Goal: Complete application form

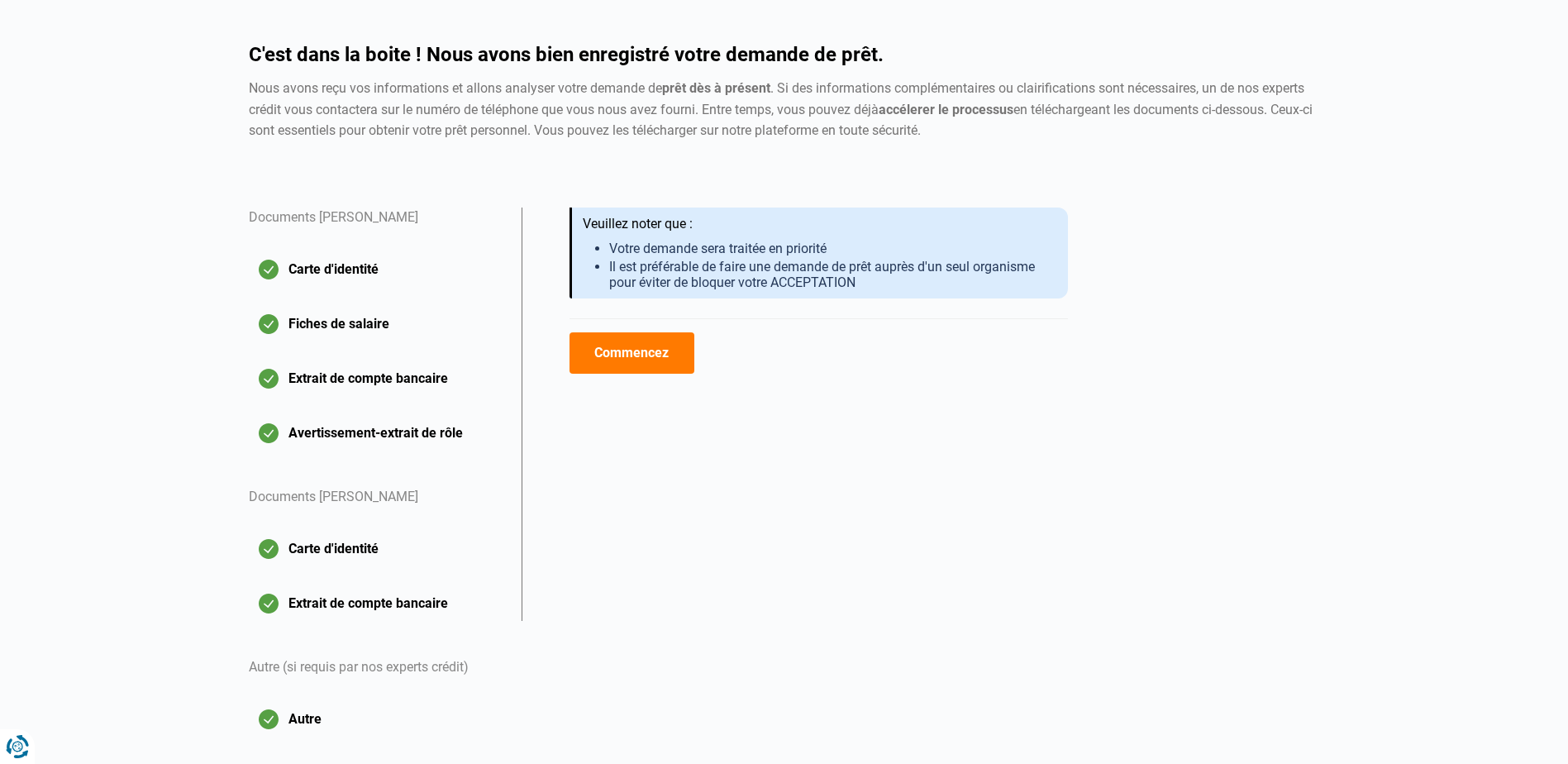
scroll to position [152, 0]
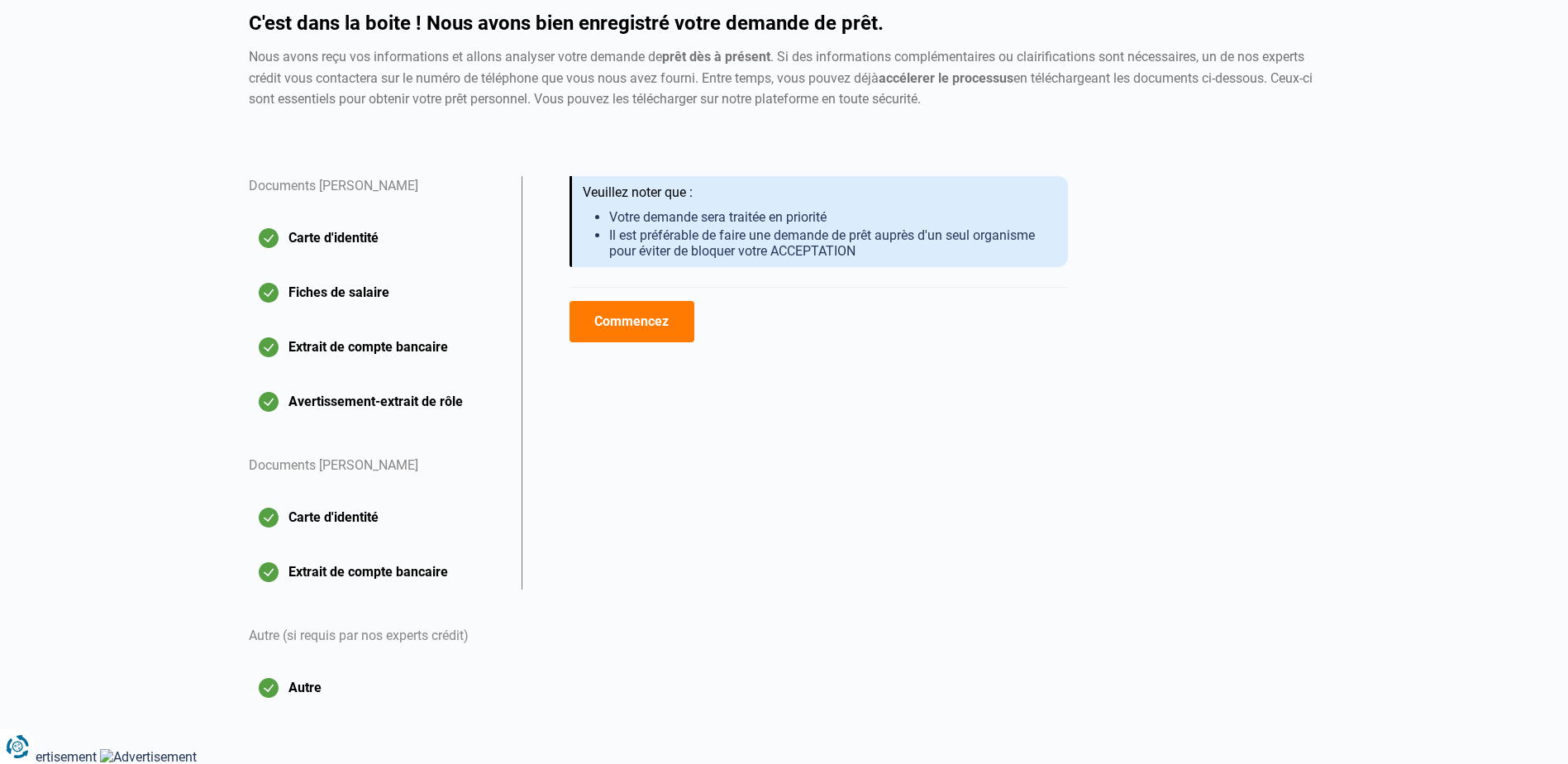
click at [686, 301] on button "Commencez" at bounding box center [632, 322] width 125 height 41
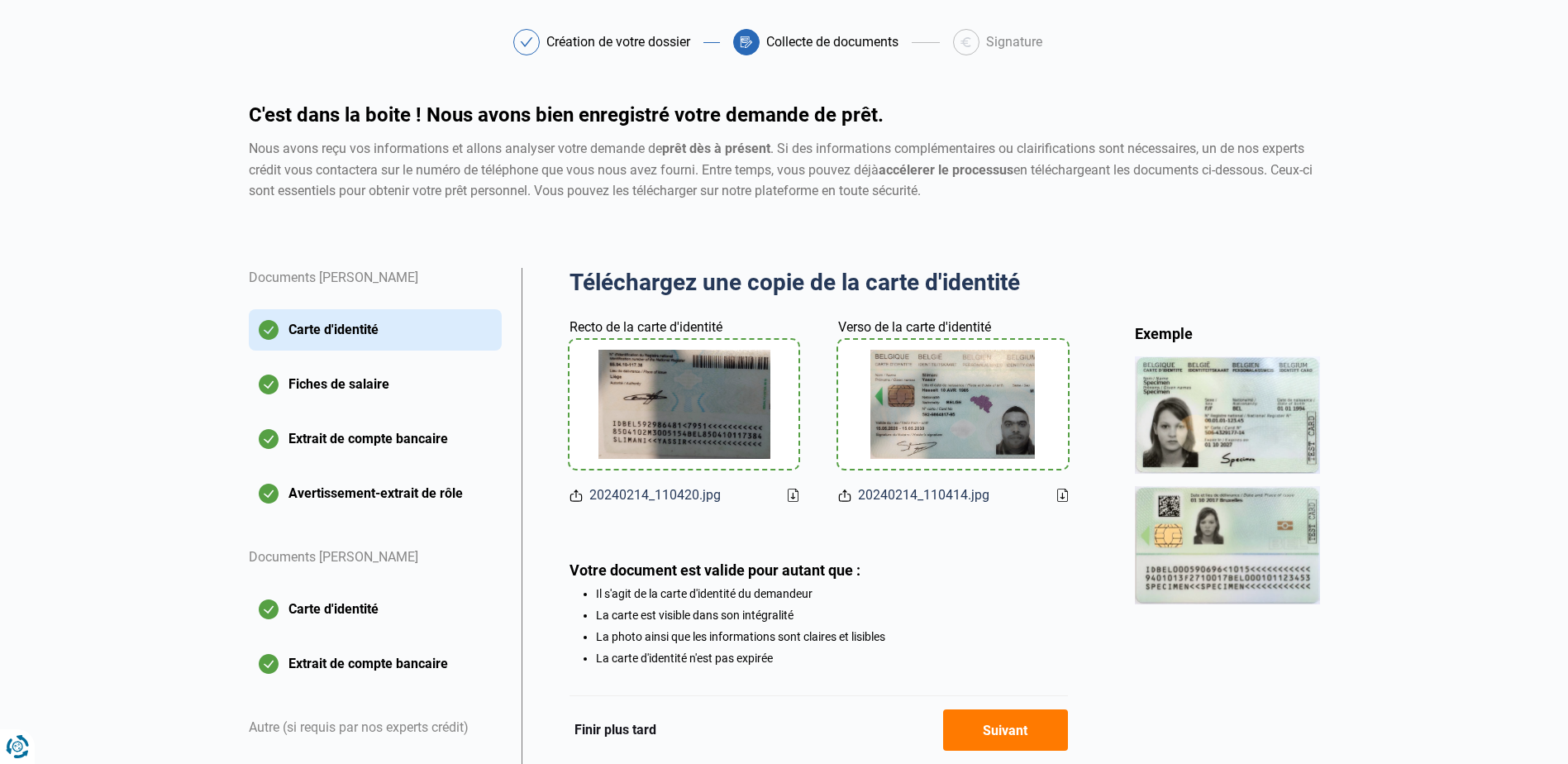
scroll to position [152, 0]
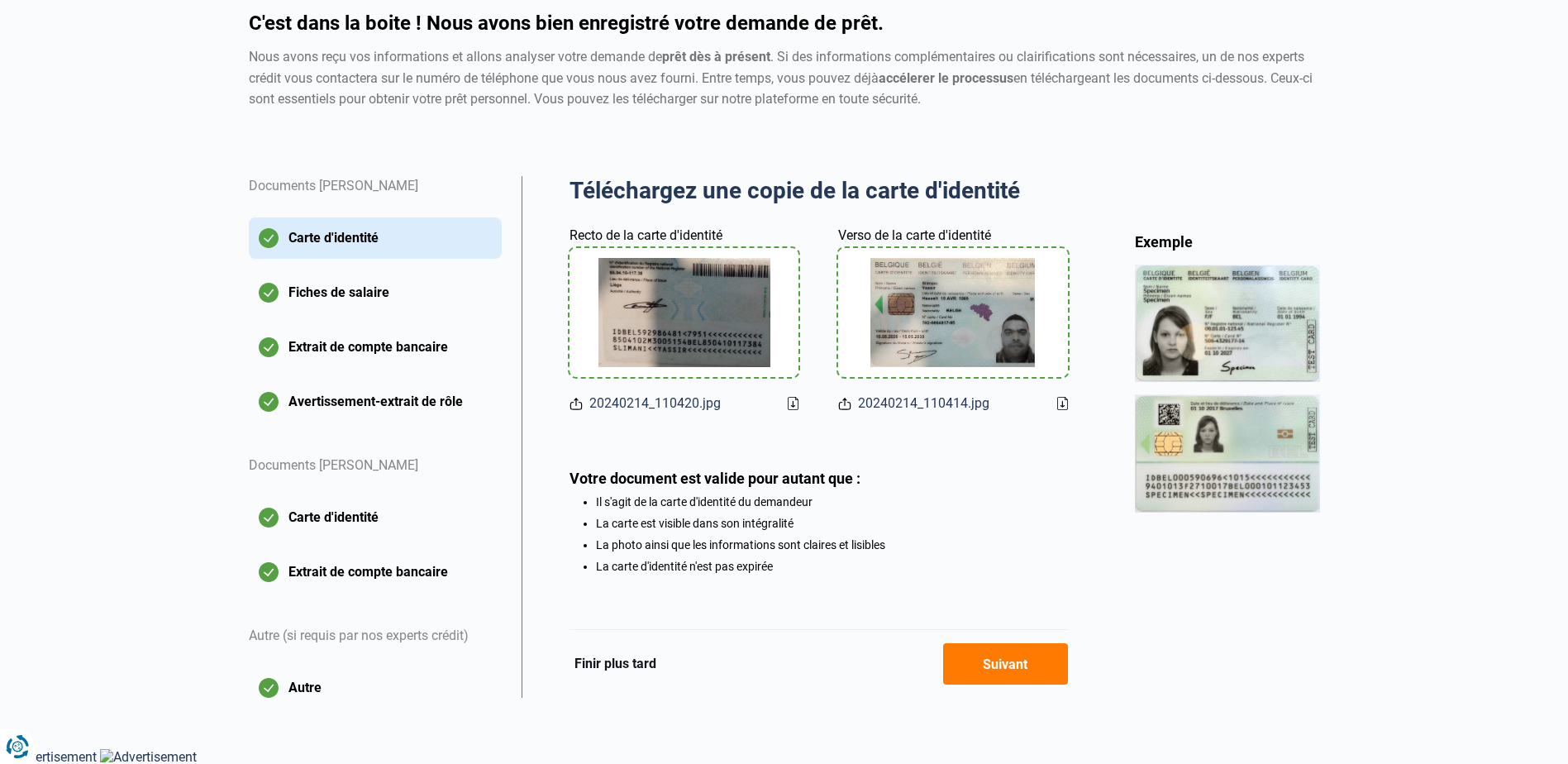
click at [999, 664] on button "Suivant" at bounding box center [1006, 664] width 125 height 41
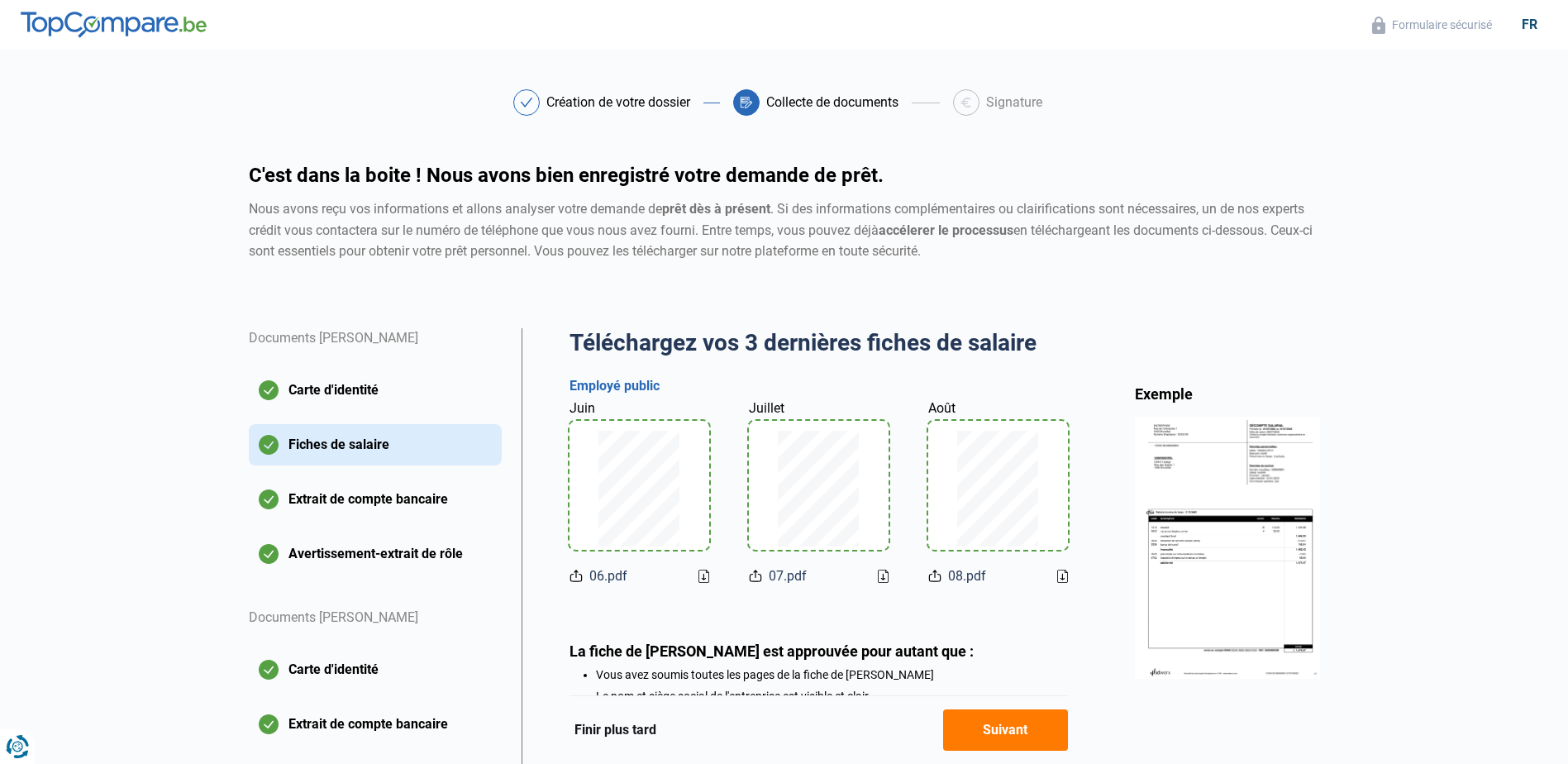
click at [1015, 723] on button "Suivant" at bounding box center [1006, 730] width 125 height 41
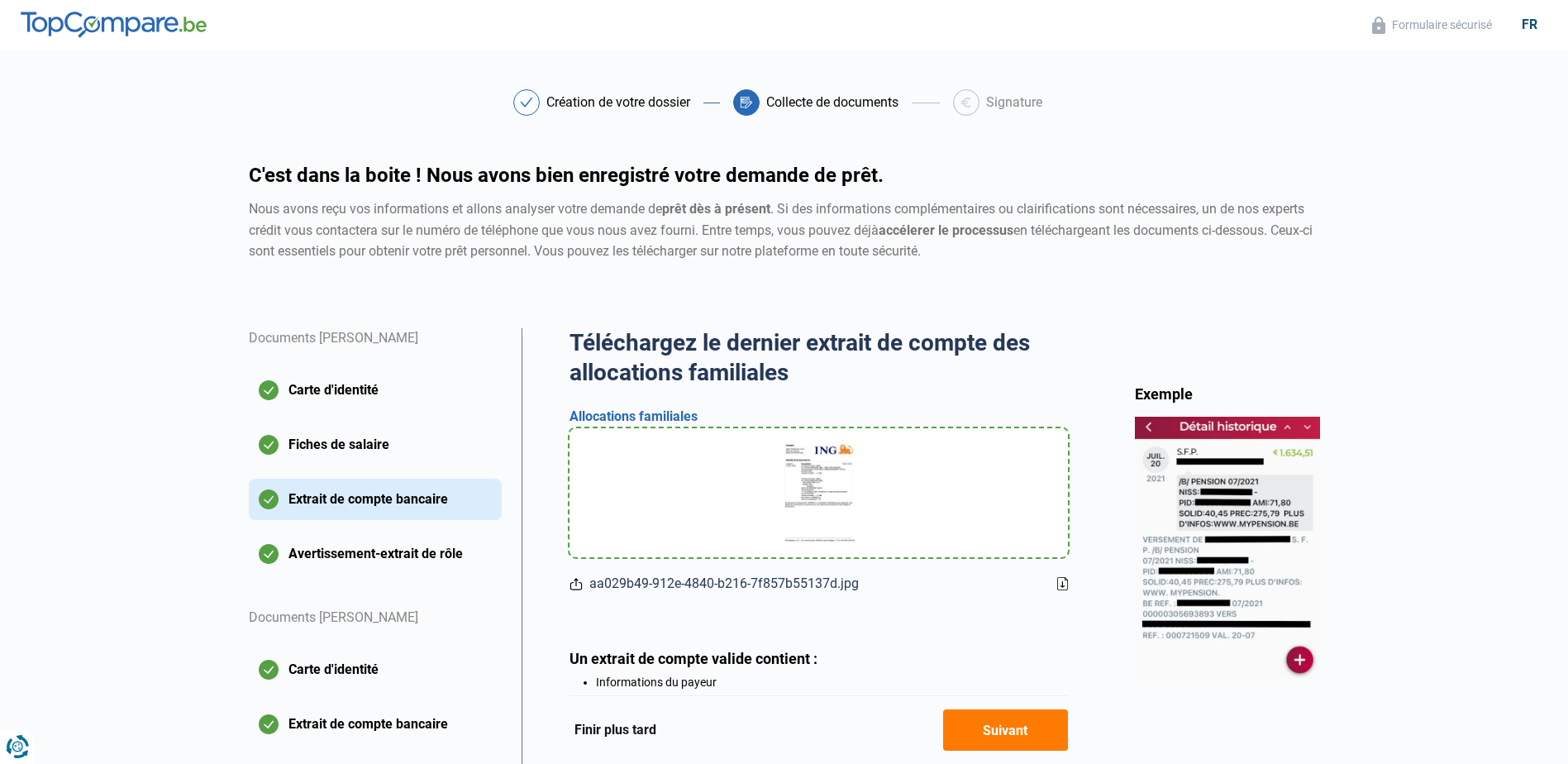
click at [1015, 723] on button "Suivant" at bounding box center [1006, 730] width 125 height 41
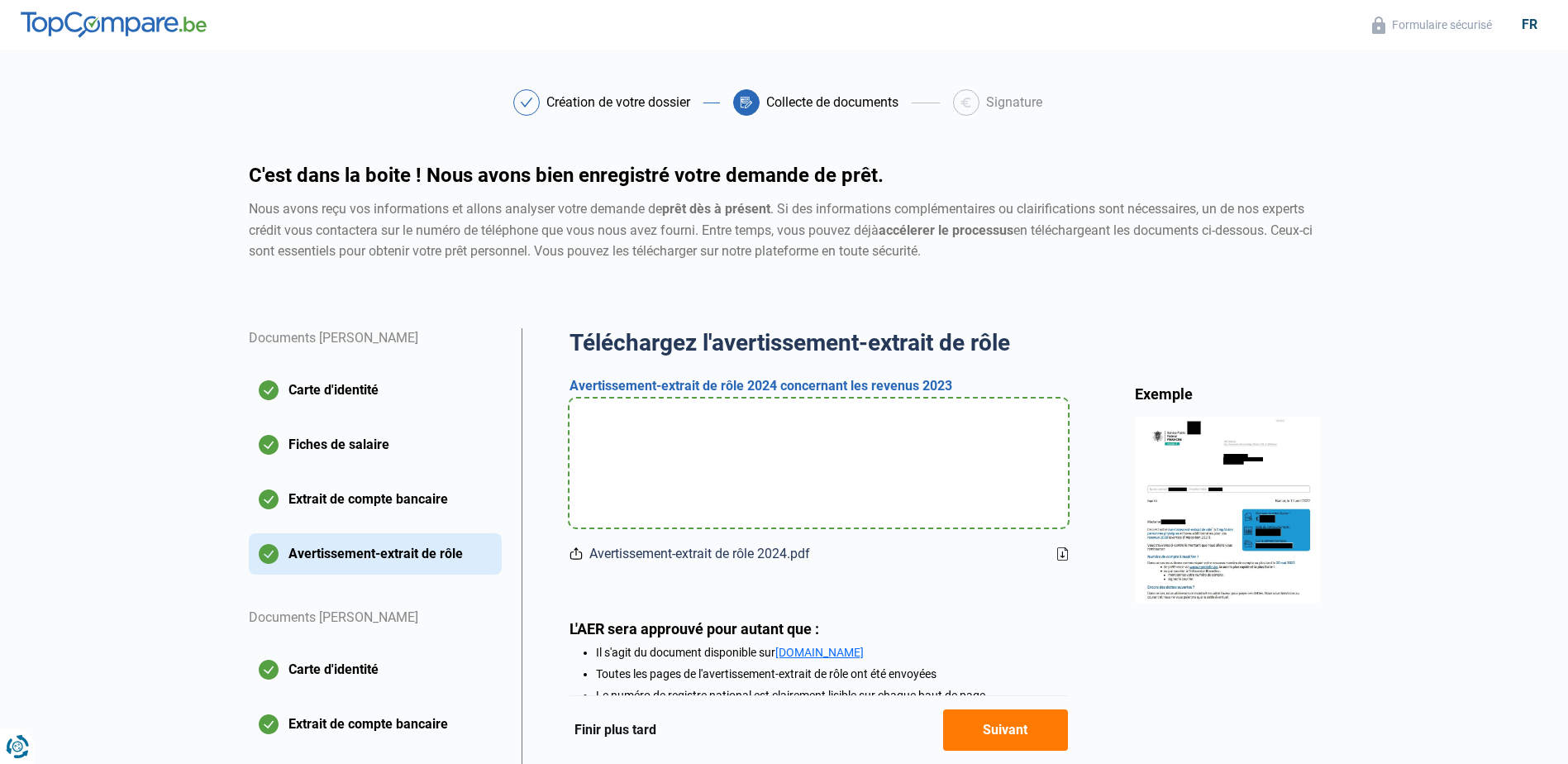
click at [1015, 723] on button "Suivant" at bounding box center [1006, 730] width 125 height 41
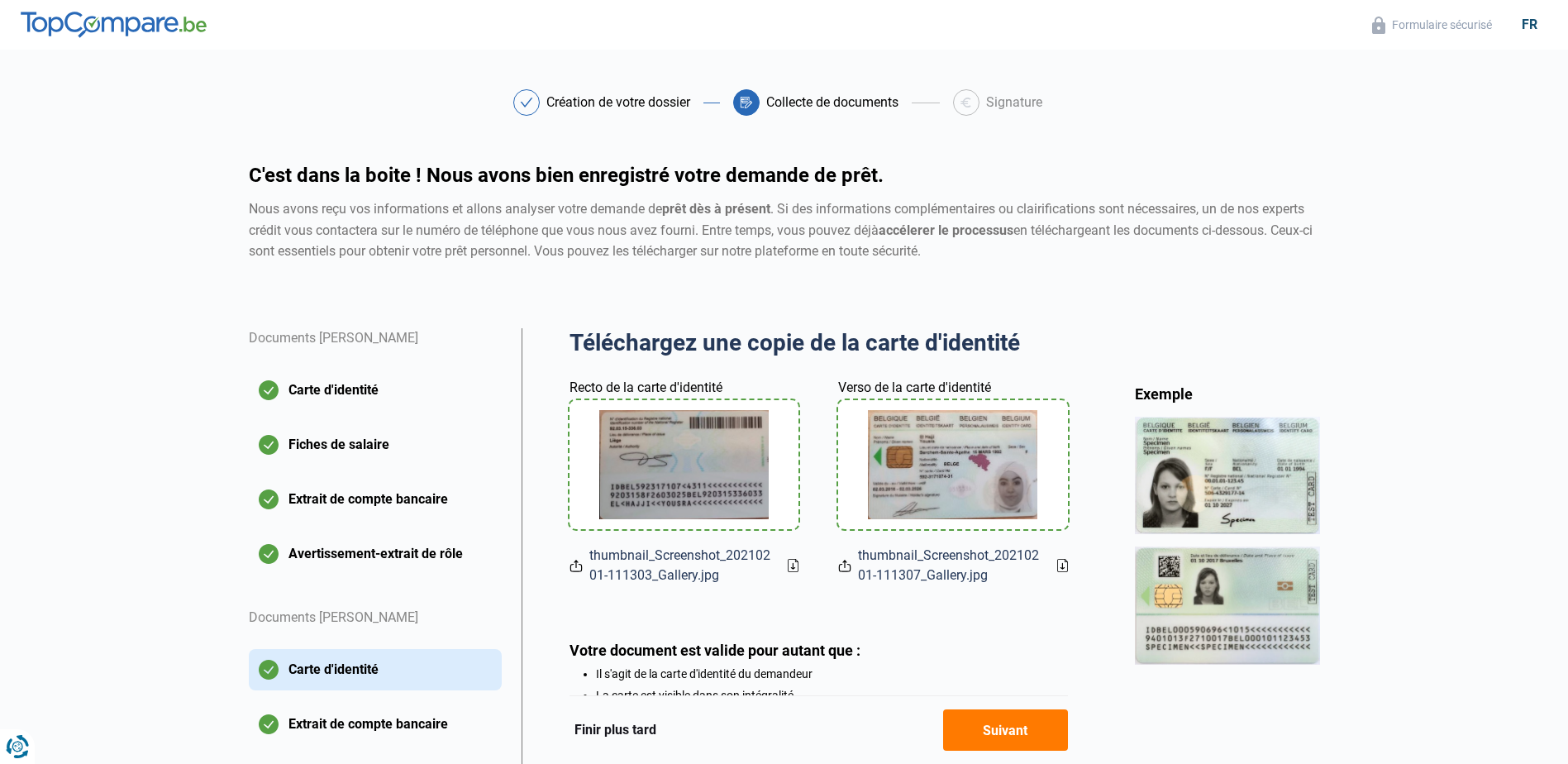
click at [1015, 723] on button "Suivant" at bounding box center [1006, 730] width 125 height 41
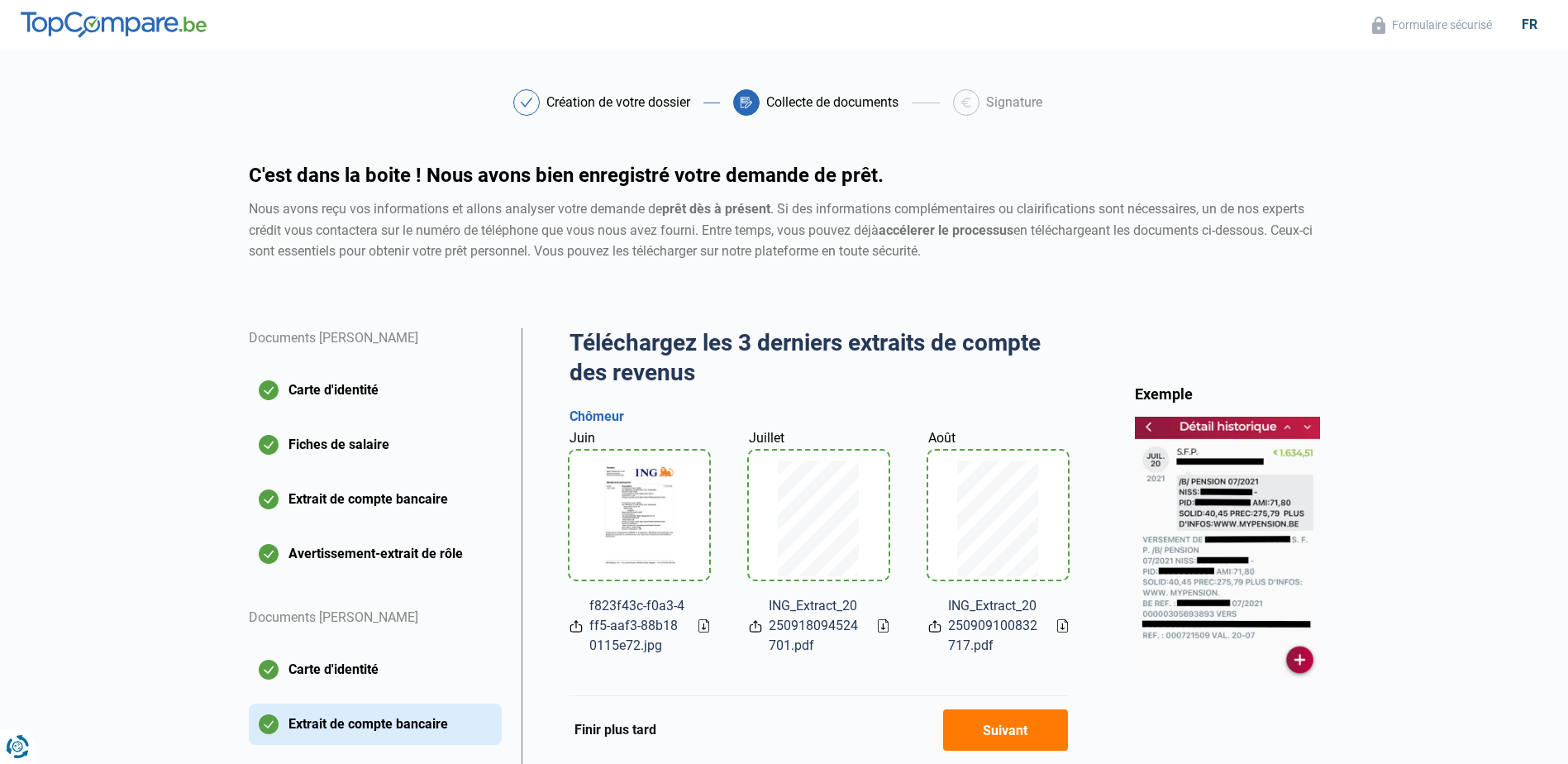
click at [447, 548] on button "Avertissement-extrait de rôle" at bounding box center [375, 554] width 253 height 41
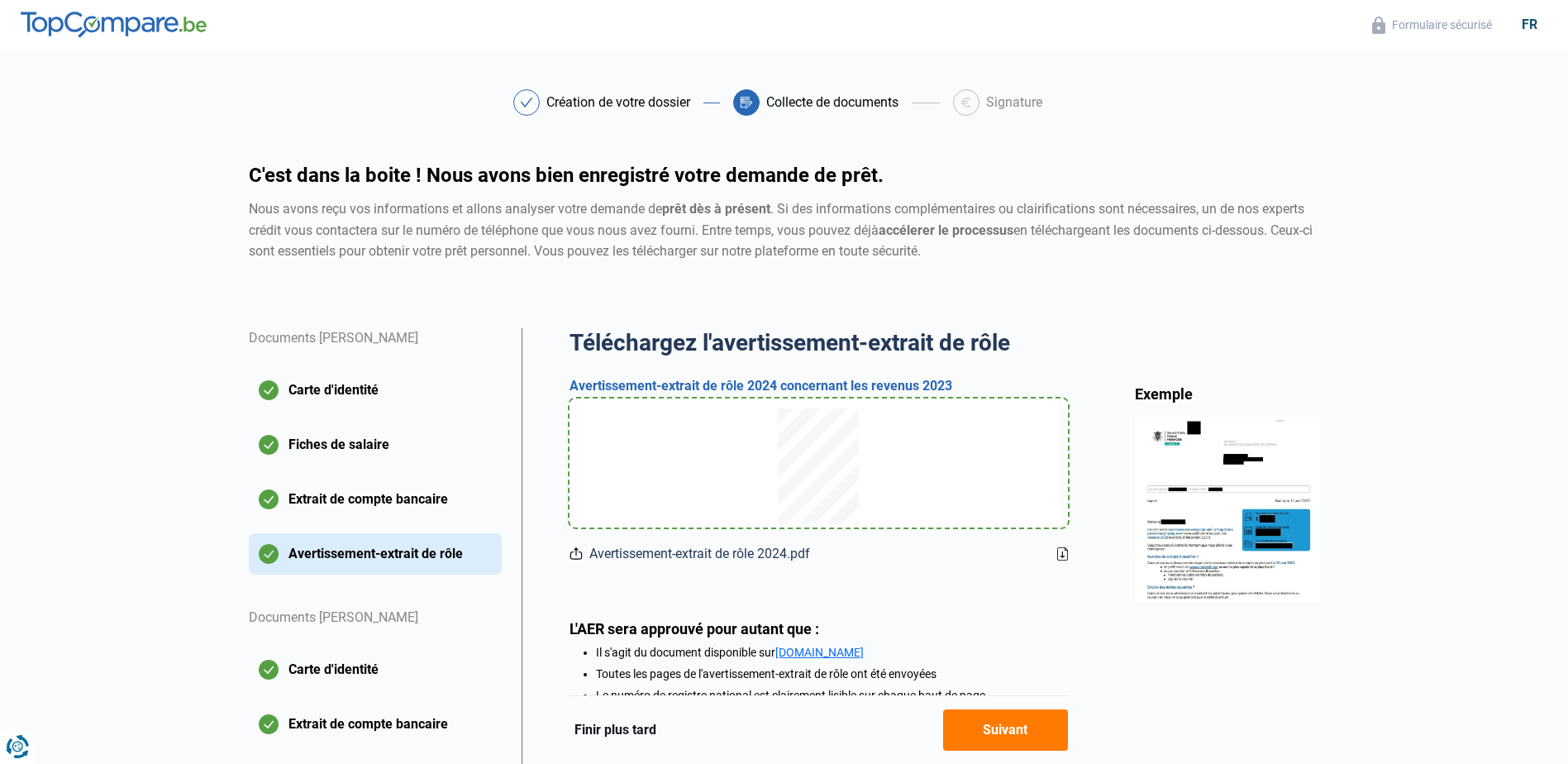
click at [1018, 722] on button "Suivant" at bounding box center [1006, 730] width 125 height 41
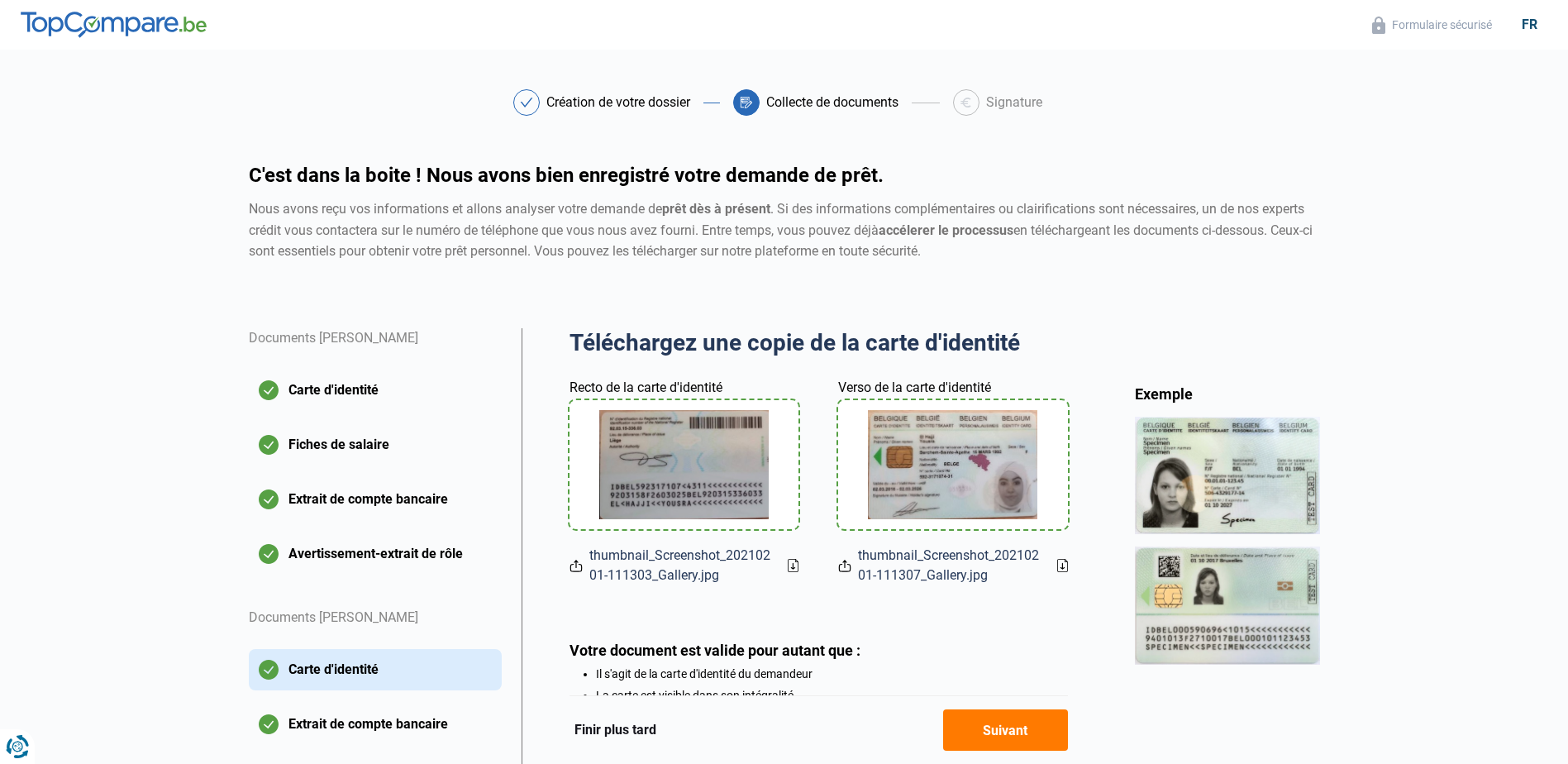
click at [1018, 722] on button "Suivant" at bounding box center [1006, 730] width 125 height 41
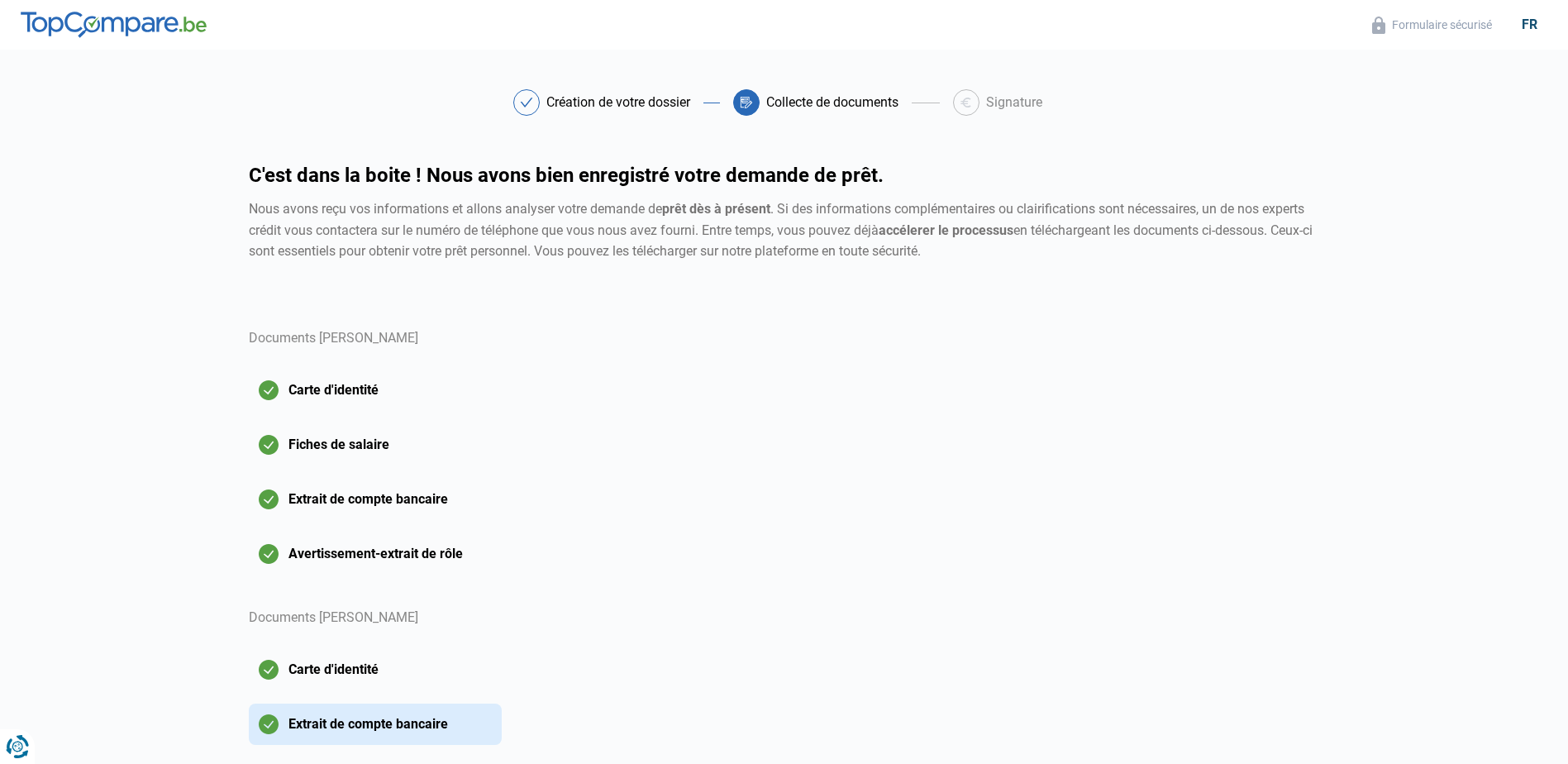
click at [1018, 722] on button "Suivant" at bounding box center [1006, 730] width 125 height 41
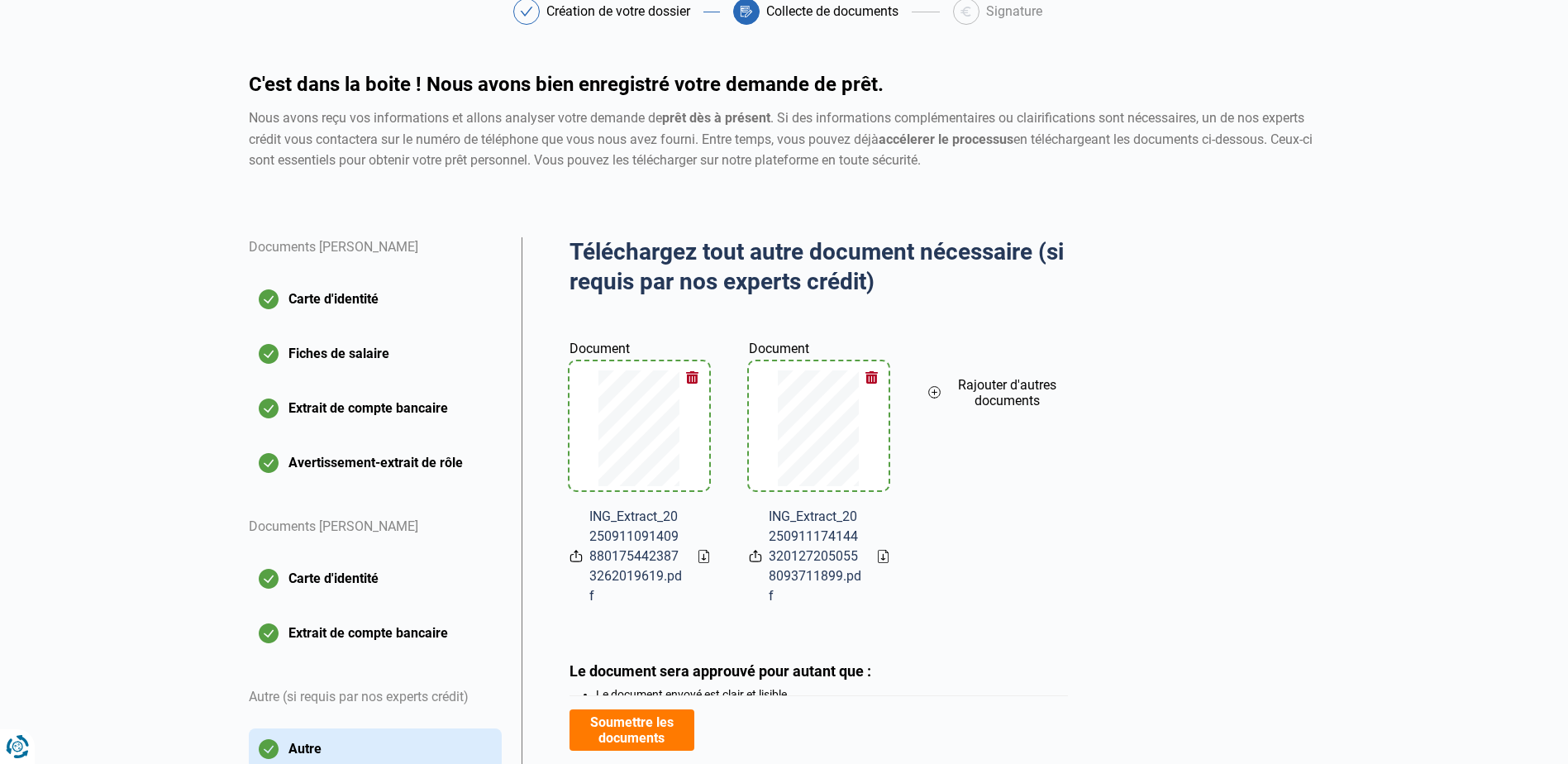
scroll to position [210, 0]
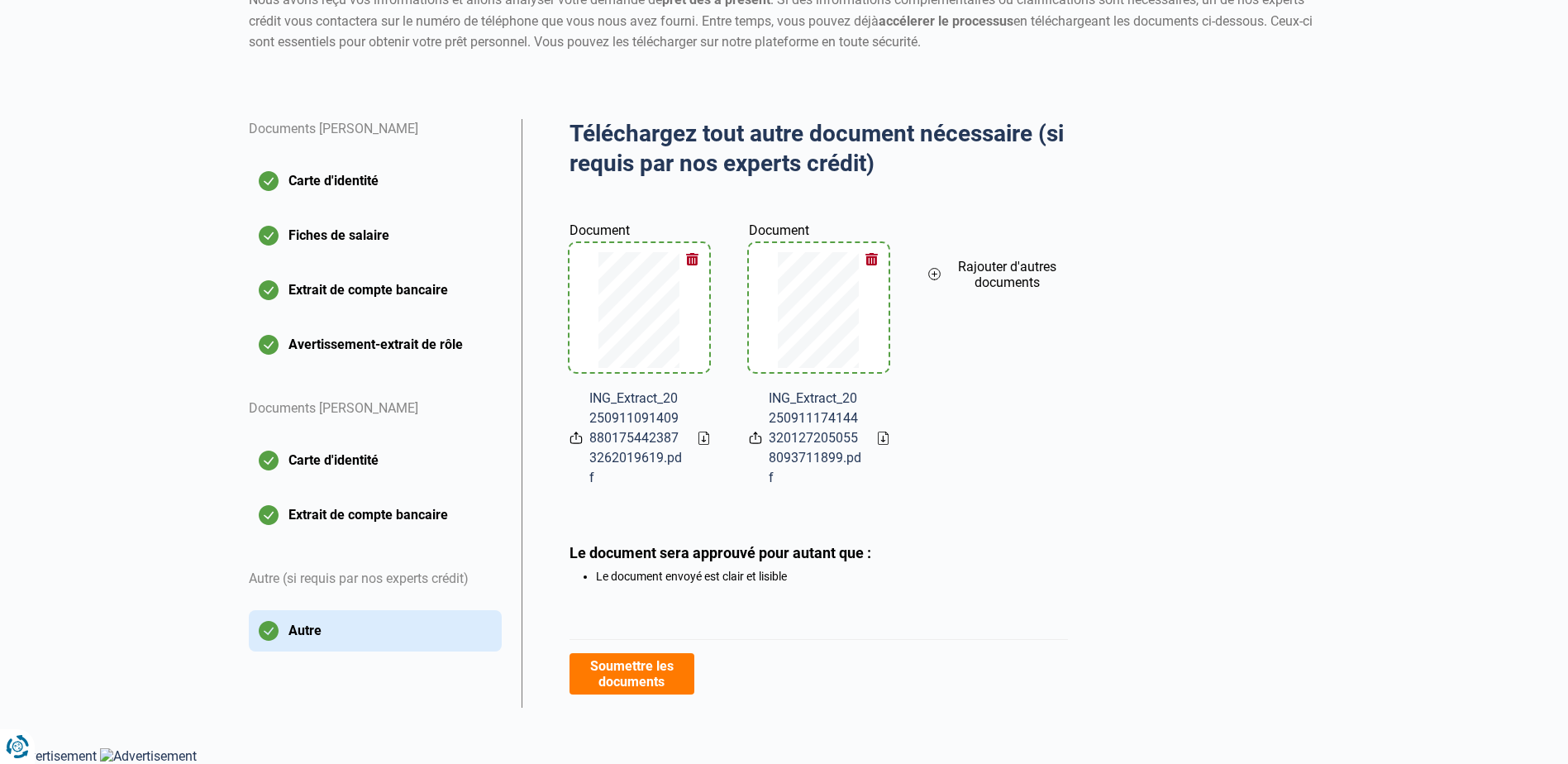
click at [639, 683] on button "Soumettre les documents" at bounding box center [632, 674] width 125 height 41
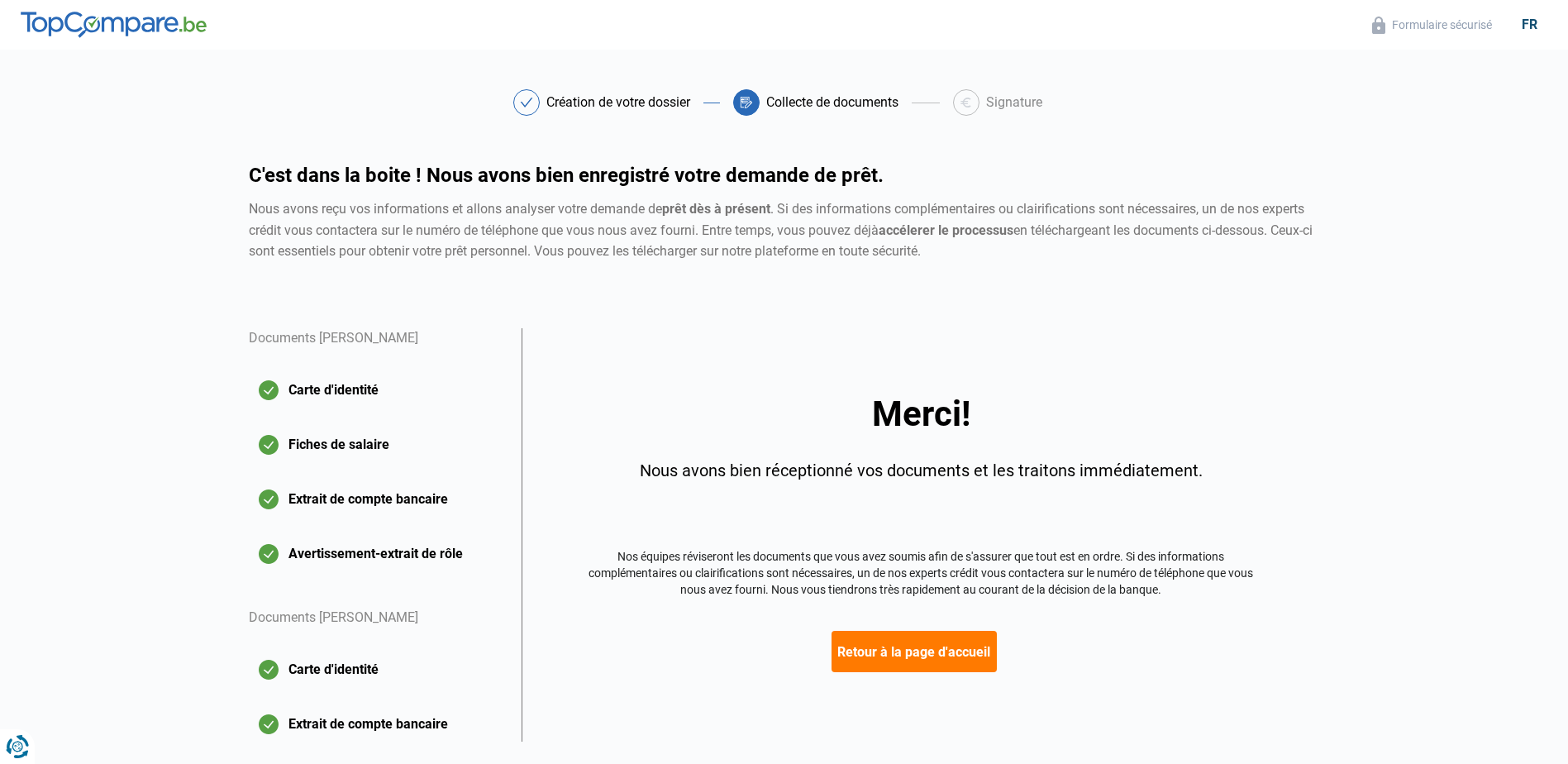
click at [976, 645] on button "Retour à la page d'accueil" at bounding box center [914, 651] width 165 height 41
